Goal: Obtain resource: Download file/media

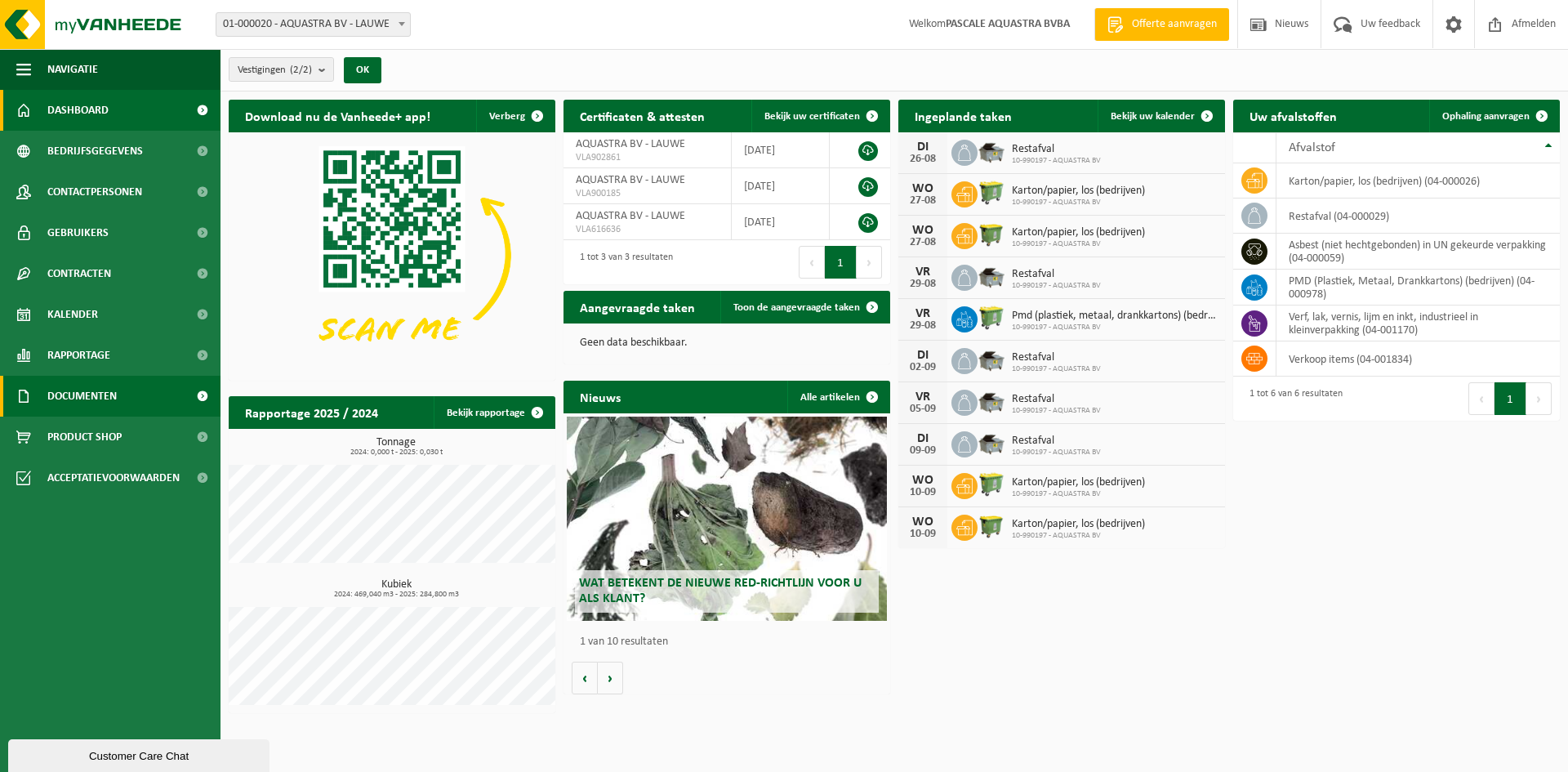
click at [202, 392] on span at bounding box center [202, 396] width 37 height 41
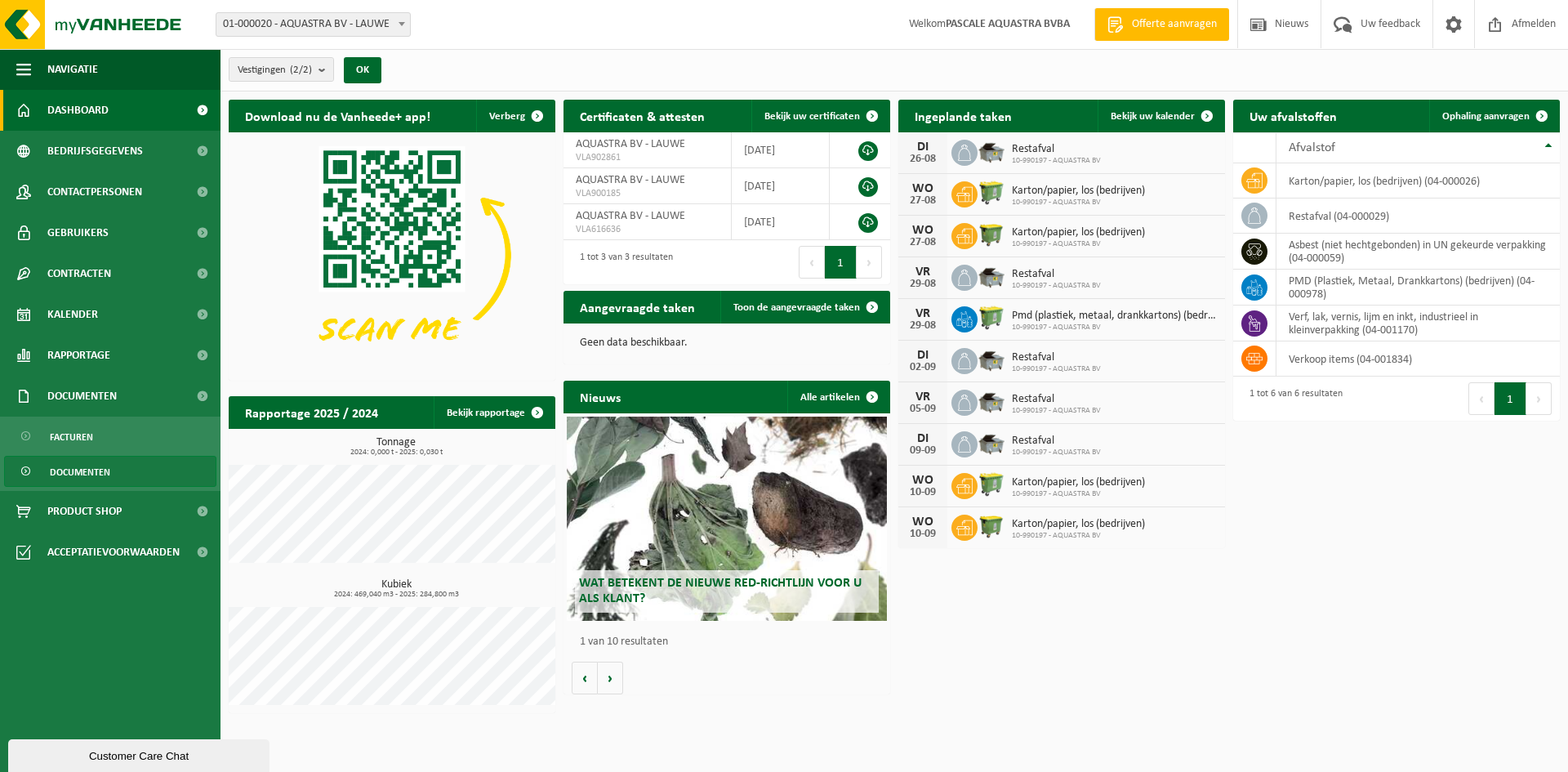
click at [76, 466] on span "Documenten" at bounding box center [80, 472] width 60 height 31
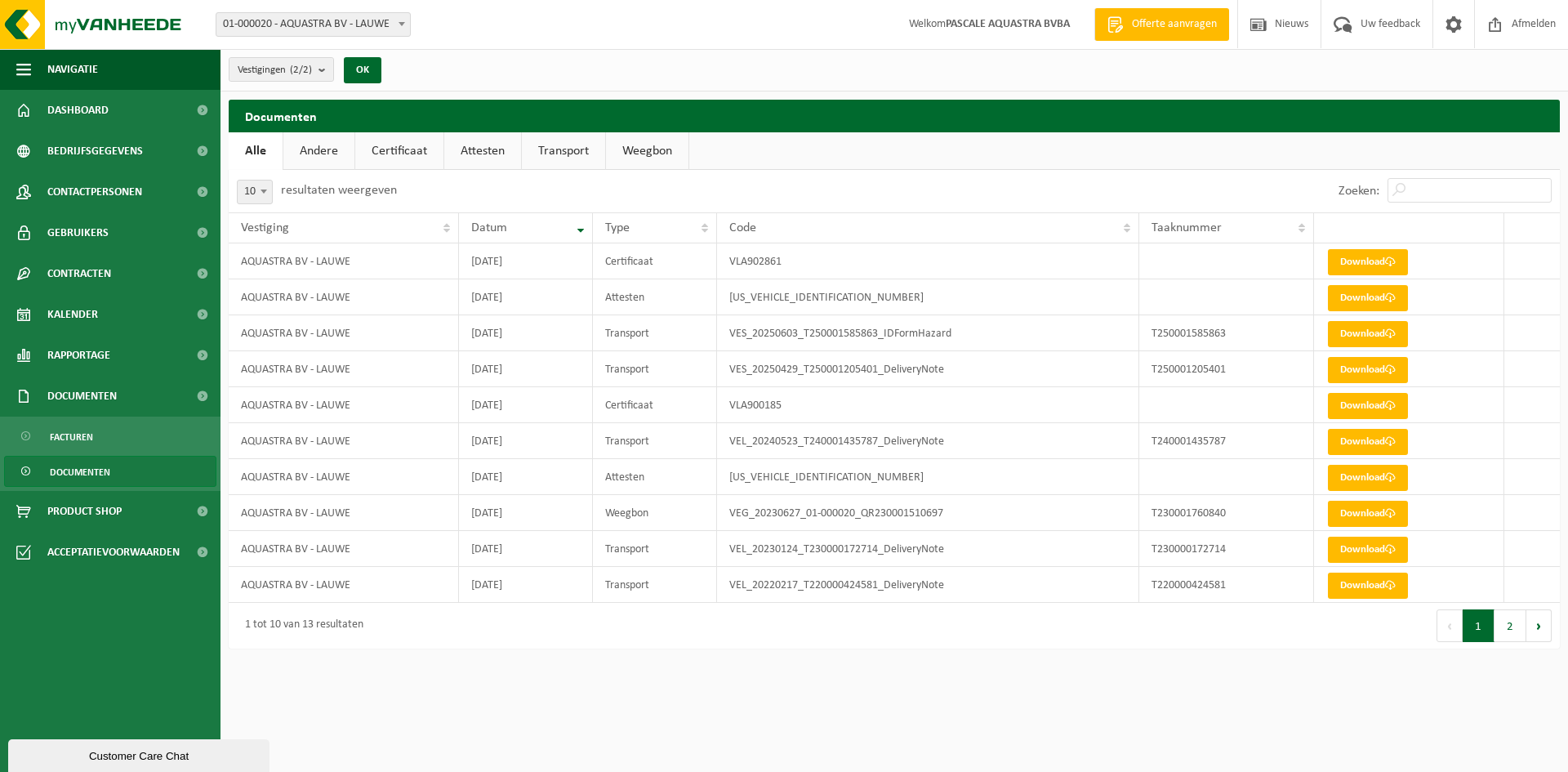
click at [570, 156] on link "Transport" at bounding box center [564, 151] width 83 height 37
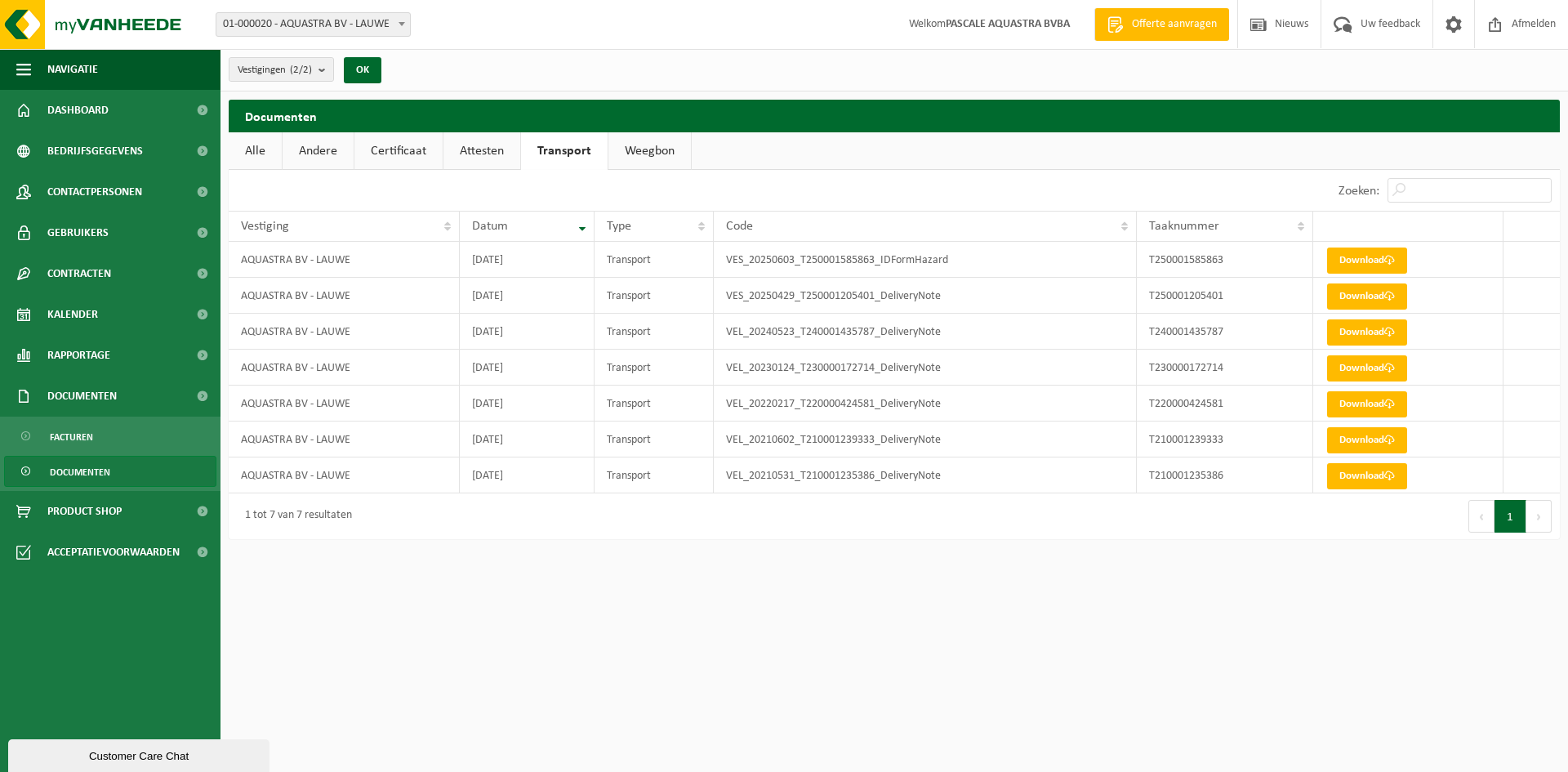
click at [650, 158] on link "Weegbon" at bounding box center [650, 151] width 82 height 37
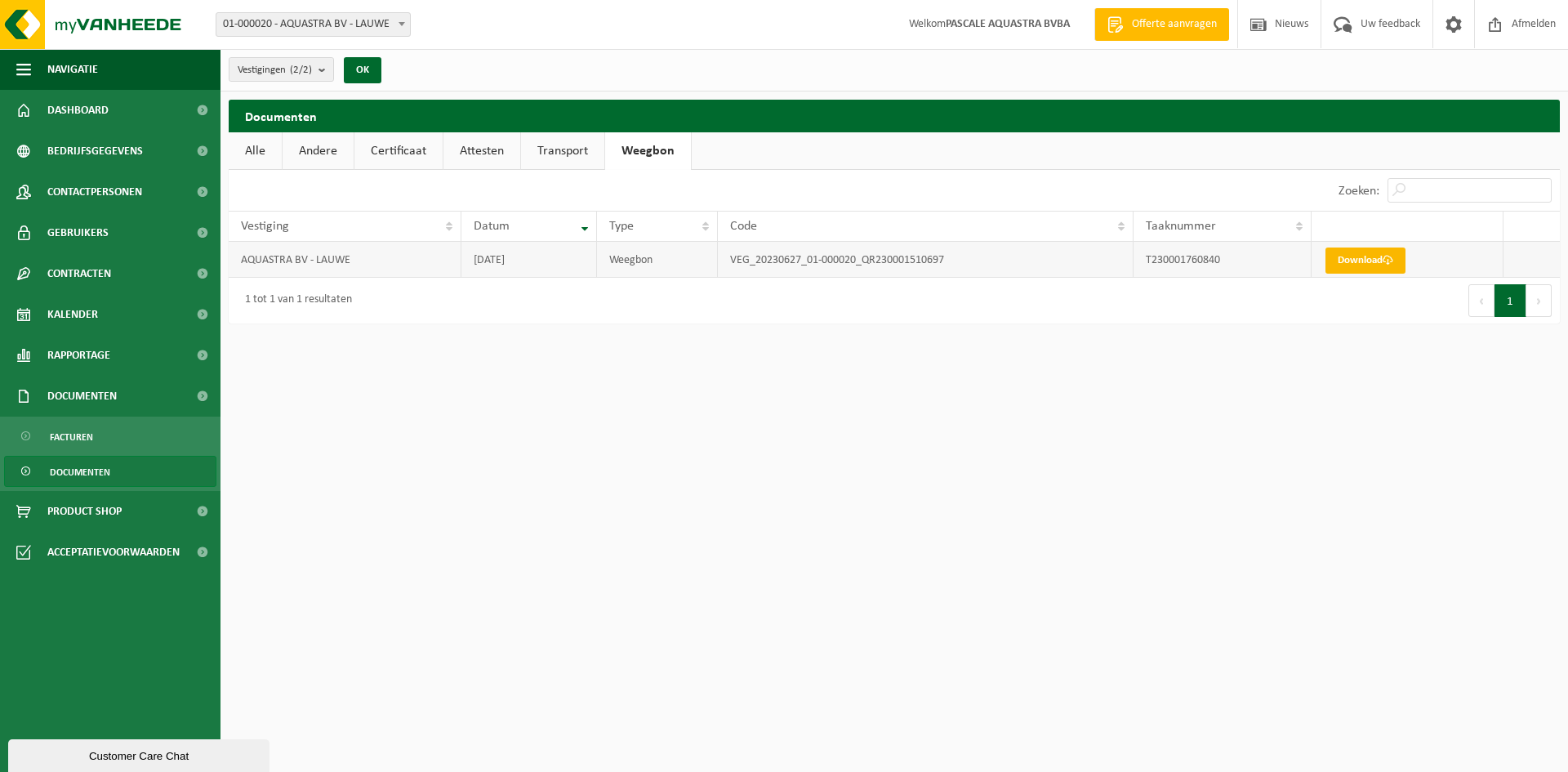
click at [1355, 261] on link "Download" at bounding box center [1366, 260] width 80 height 26
